Goal: Task Accomplishment & Management: Use online tool/utility

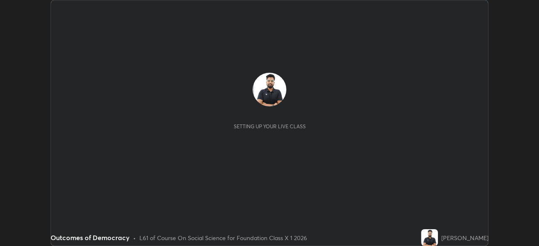
scroll to position [246, 539]
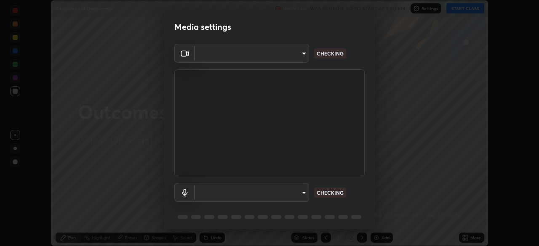
type input "e828e536804fa5ec44f09bab9f54175a8b6d317bb850f7280915d3359c97194d"
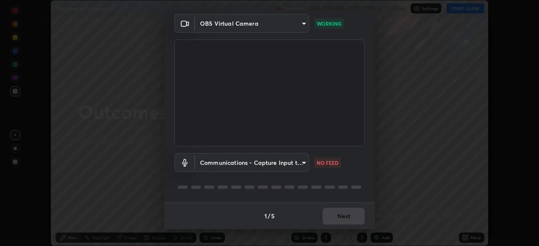
click at [296, 156] on body "Erase all Outcomes of Democracy Recording WAS SCHEDULED TO START AT 5:50 PM Set…" at bounding box center [269, 123] width 539 height 246
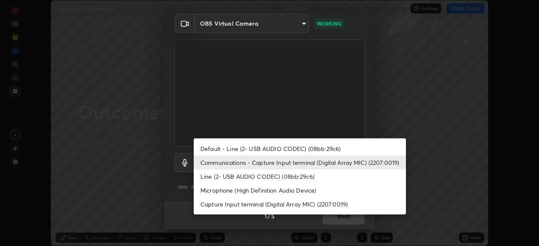
click at [290, 146] on li "Default - Line (2- USB AUDIO CODEC) (08bb:29c6)" at bounding box center [300, 149] width 212 height 14
type input "default"
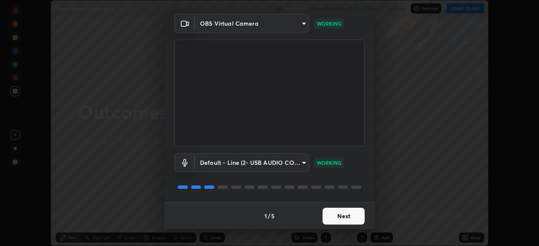
click at [334, 217] on button "Next" at bounding box center [343, 216] width 42 height 17
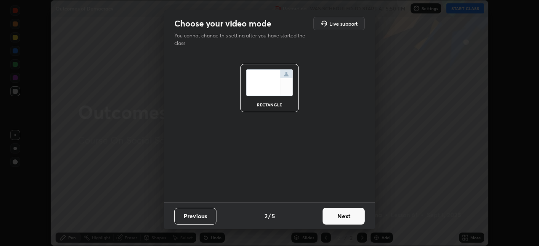
click at [336, 215] on button "Next" at bounding box center [343, 216] width 42 height 17
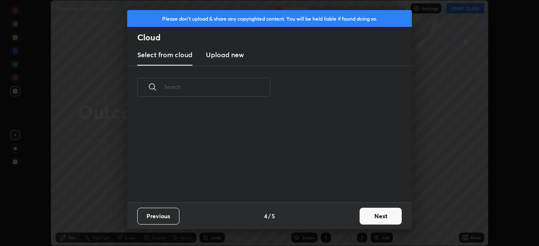
click at [380, 217] on button "Next" at bounding box center [380, 216] width 42 height 17
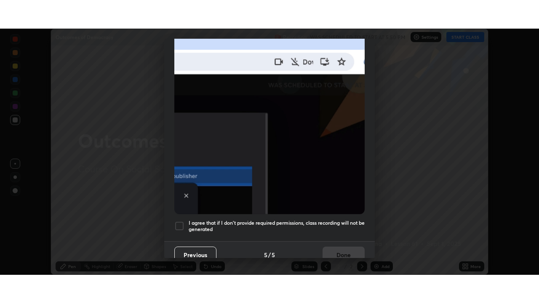
scroll to position [202, 0]
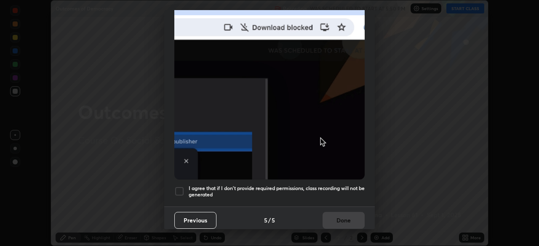
click at [180, 187] on div at bounding box center [179, 191] width 10 height 10
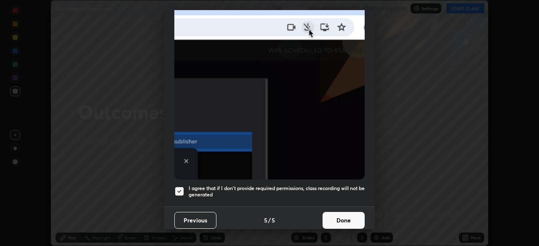
click at [340, 212] on button "Done" at bounding box center [343, 220] width 42 height 17
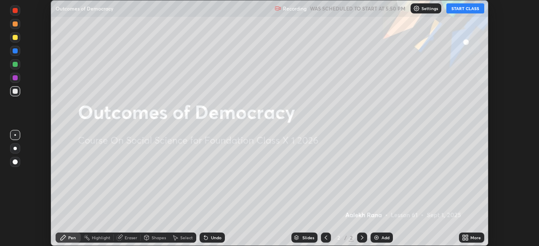
click at [464, 6] on button "START CLASS" at bounding box center [465, 8] width 38 height 10
click at [459, 234] on div "More" at bounding box center [471, 237] width 25 height 17
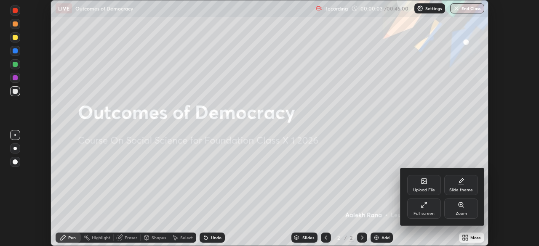
click at [424, 210] on div "Full screen" at bounding box center [424, 209] width 34 height 20
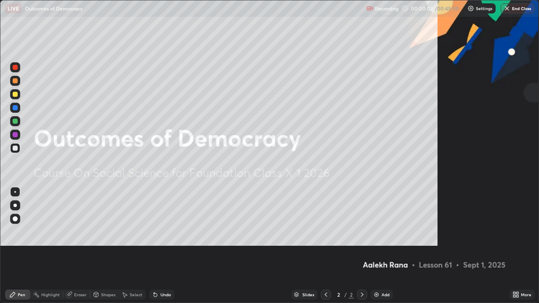
scroll to position [303, 539]
